Goal: Information Seeking & Learning: Check status

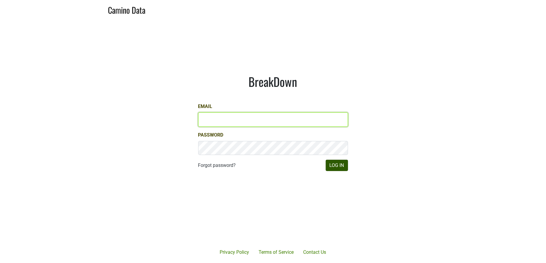
type input "[PERSON_NAME][EMAIL_ADDRESS][DOMAIN_NAME]"
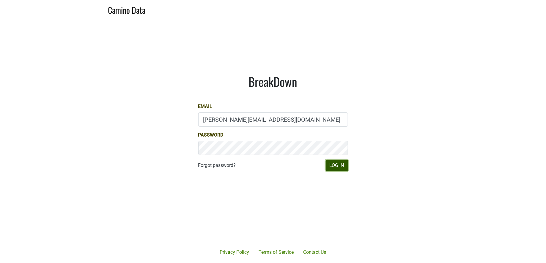
click at [333, 165] on button "Log In" at bounding box center [337, 165] width 22 height 11
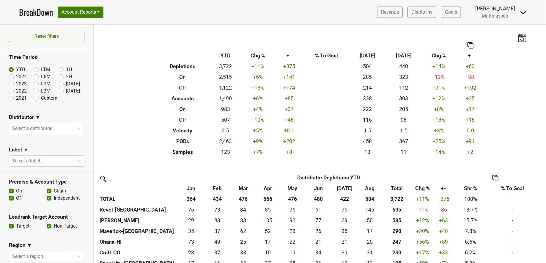
click at [66, 90] on label "Sep '25" at bounding box center [73, 90] width 14 height 7
click at [59, 90] on input "Sep '25" at bounding box center [71, 90] width 24 height 6
radio input "true"
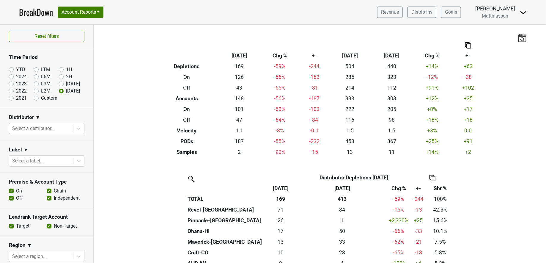
click at [42, 127] on div at bounding box center [41, 128] width 58 height 8
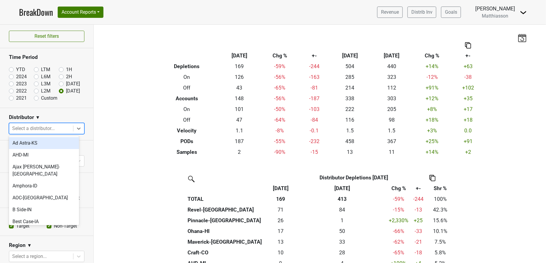
click at [139, 118] on div "Filters Breakdown Type Sep '25 Chg % +- Aug ‘25 Aug ‘24 Chg % +- Depletions 169…" at bounding box center [320, 144] width 452 height 238
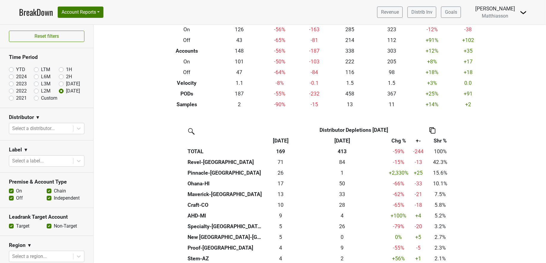
scroll to position [49, 0]
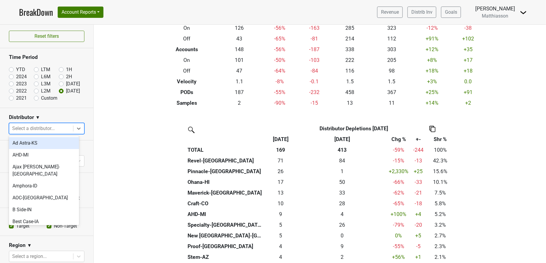
click at [45, 127] on div at bounding box center [41, 128] width 58 height 8
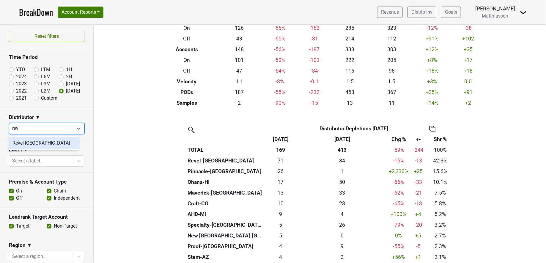
type input "reve"
click at [45, 146] on div "Revel-CA" at bounding box center [44, 143] width 70 height 12
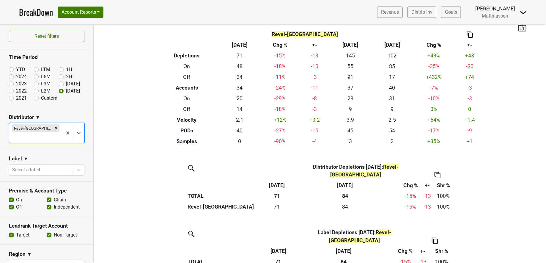
scroll to position [0, 0]
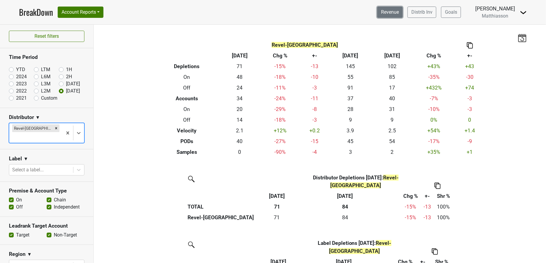
click at [393, 13] on link "Revenue" at bounding box center [390, 12] width 26 height 11
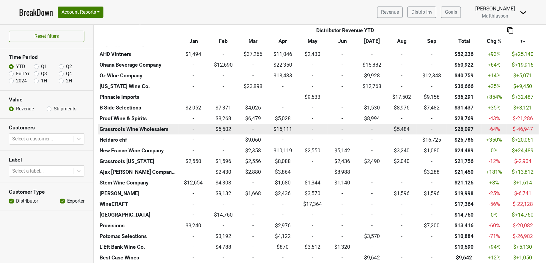
scroll to position [286, 0]
